Goal: Task Accomplishment & Management: Manage account settings

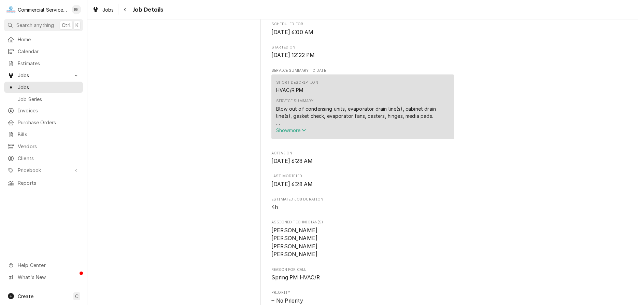
scroll to position [209, 0]
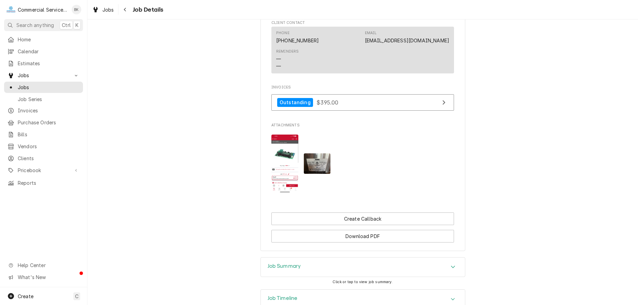
scroll to position [557, 0]
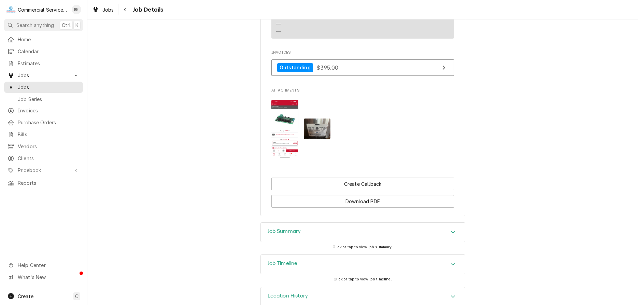
click at [323, 139] on img "Attachments" at bounding box center [317, 128] width 27 height 20
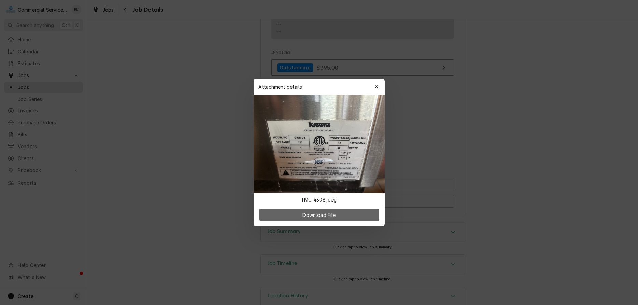
click at [339, 217] on button "Download File" at bounding box center [319, 215] width 120 height 12
click at [375, 86] on icon "button" at bounding box center [376, 86] width 3 height 3
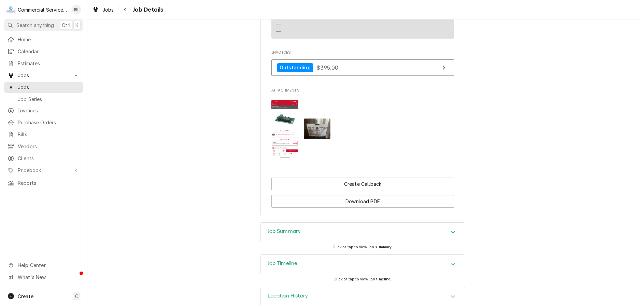
click at [288, 121] on img "Attachments" at bounding box center [284, 129] width 27 height 58
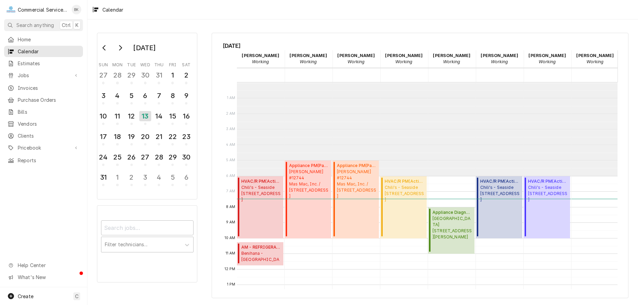
scroll to position [93, 0]
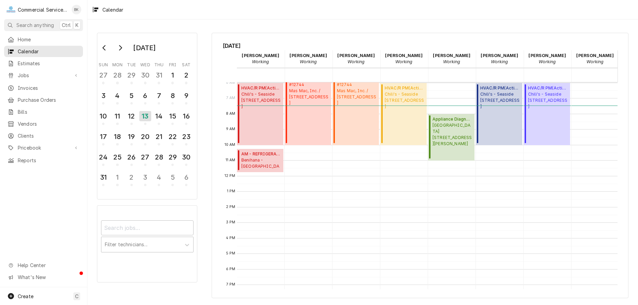
scroll to position [58, 0]
